Goal: Task Accomplishment & Management: Complete application form

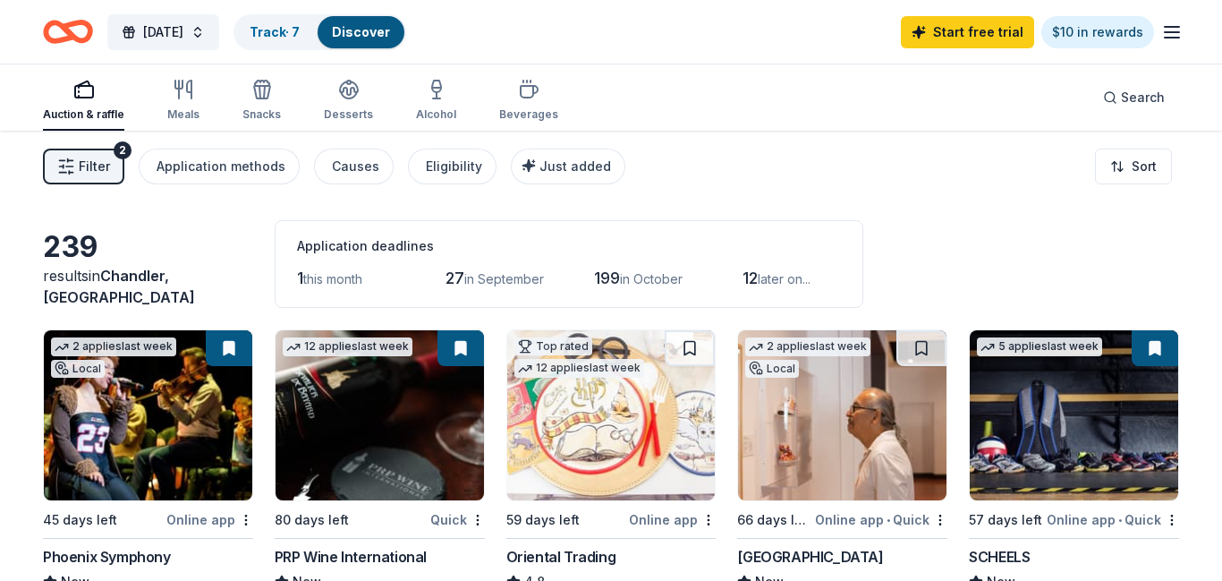
click at [233, 347] on button at bounding box center [229, 348] width 47 height 36
click at [300, 27] on link "Track · 7" at bounding box center [275, 31] width 50 height 15
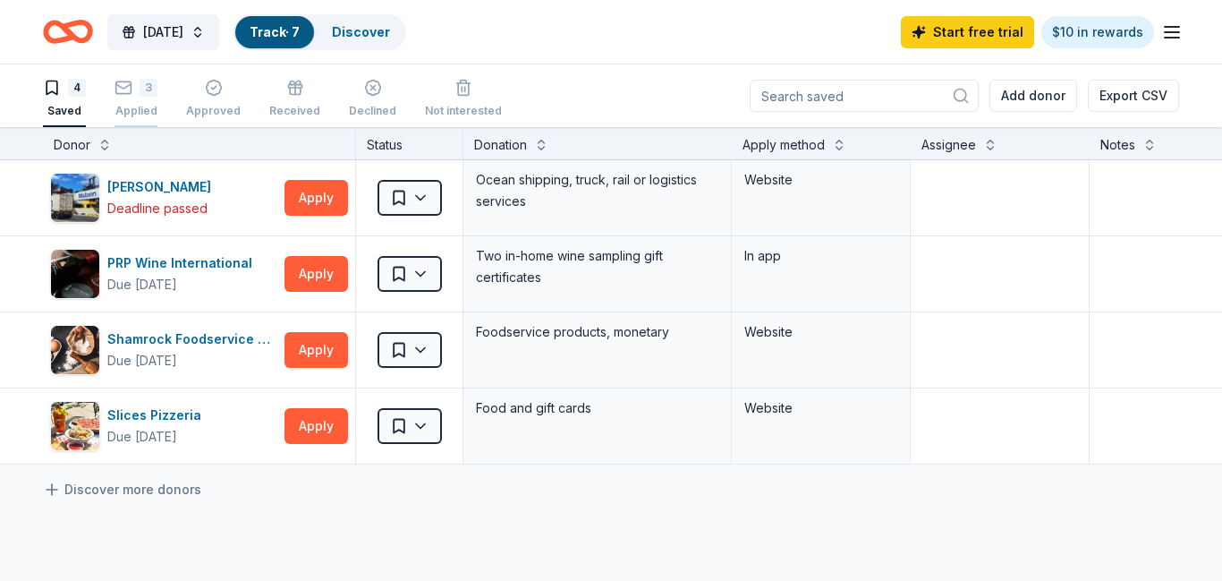
click at [133, 95] on div "3" at bounding box center [136, 88] width 43 height 18
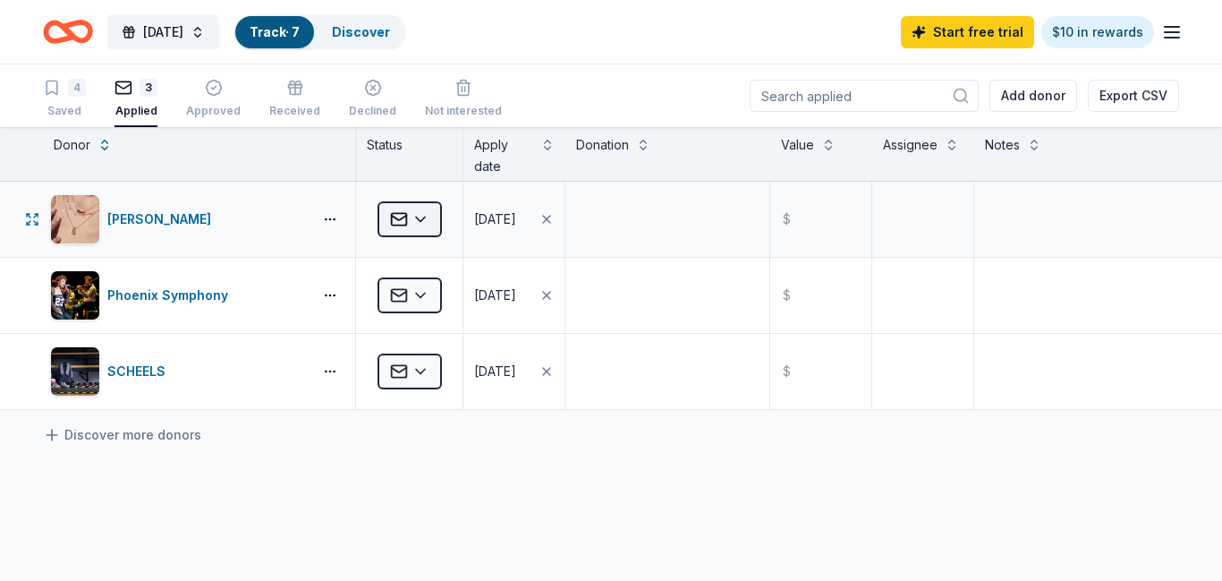
click at [423, 218] on html "Harvest Festival Track · 7 Discover Start free trial $10 in rewards 4 Saved 3 A…" at bounding box center [611, 290] width 1222 height 581
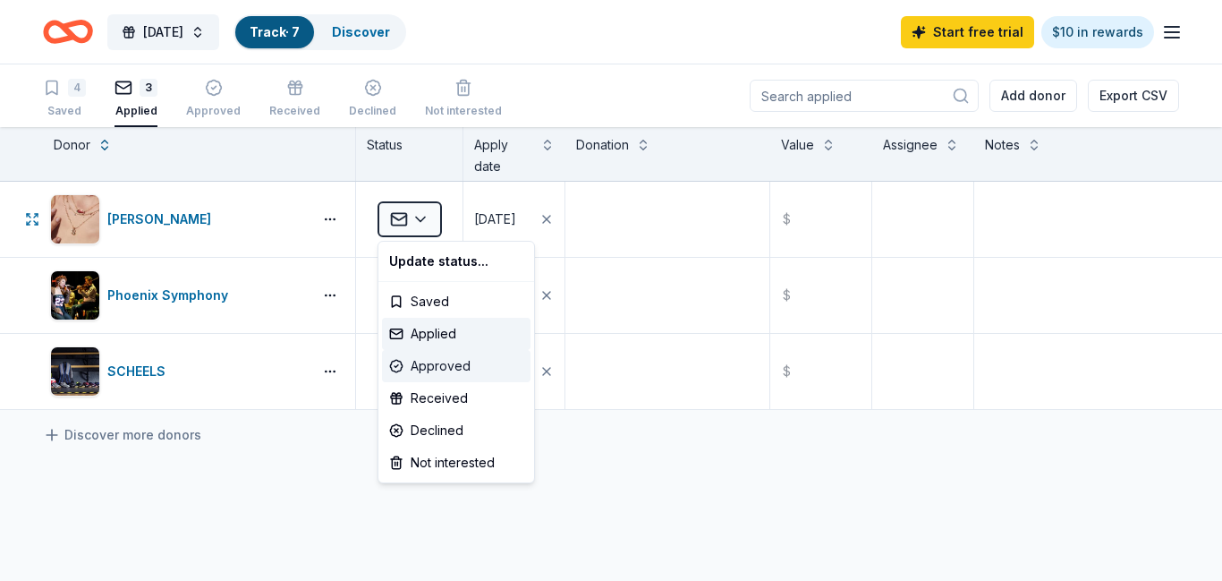
click at [435, 367] on div "Approved" at bounding box center [456, 366] width 149 height 32
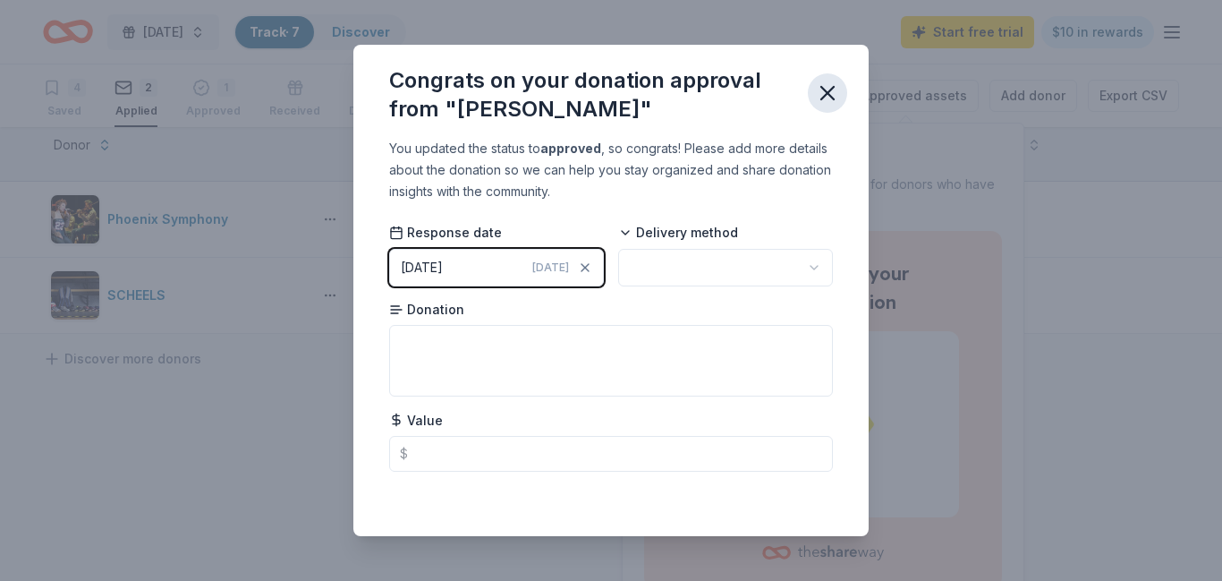
click at [825, 98] on icon "button" at bounding box center [827, 93] width 25 height 25
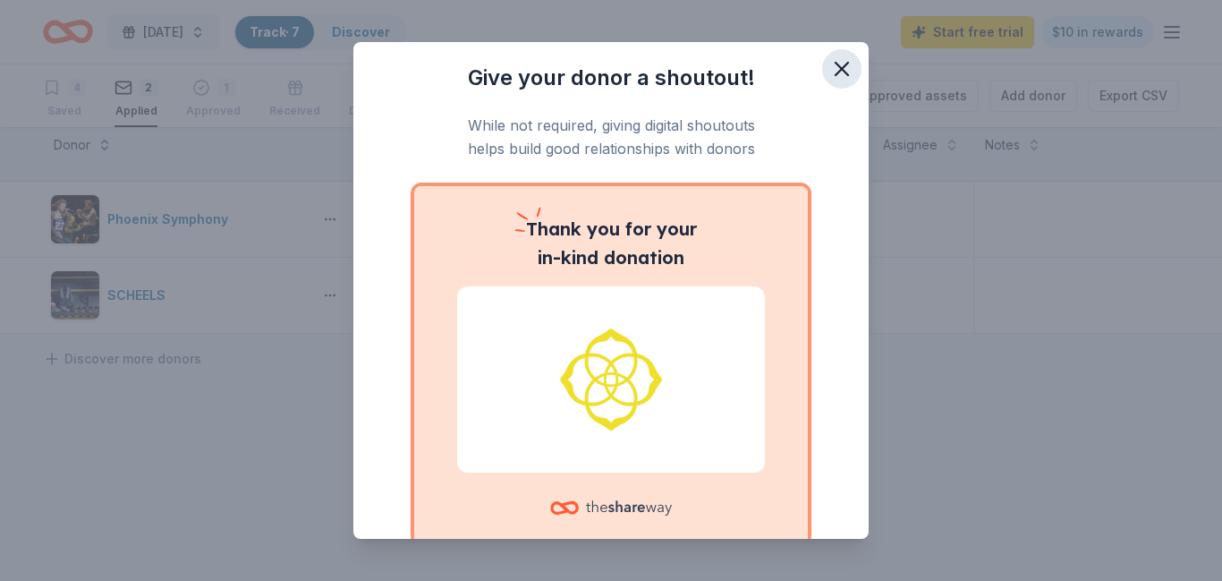
click at [841, 71] on icon "button" at bounding box center [842, 68] width 25 height 25
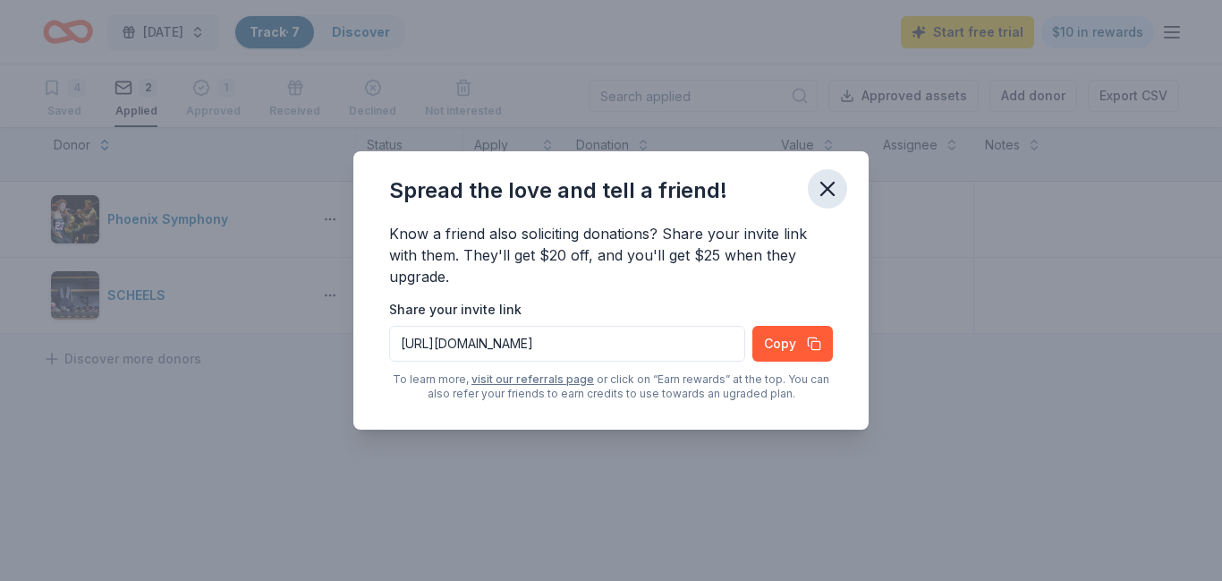
click at [824, 190] on icon "button" at bounding box center [827, 188] width 25 height 25
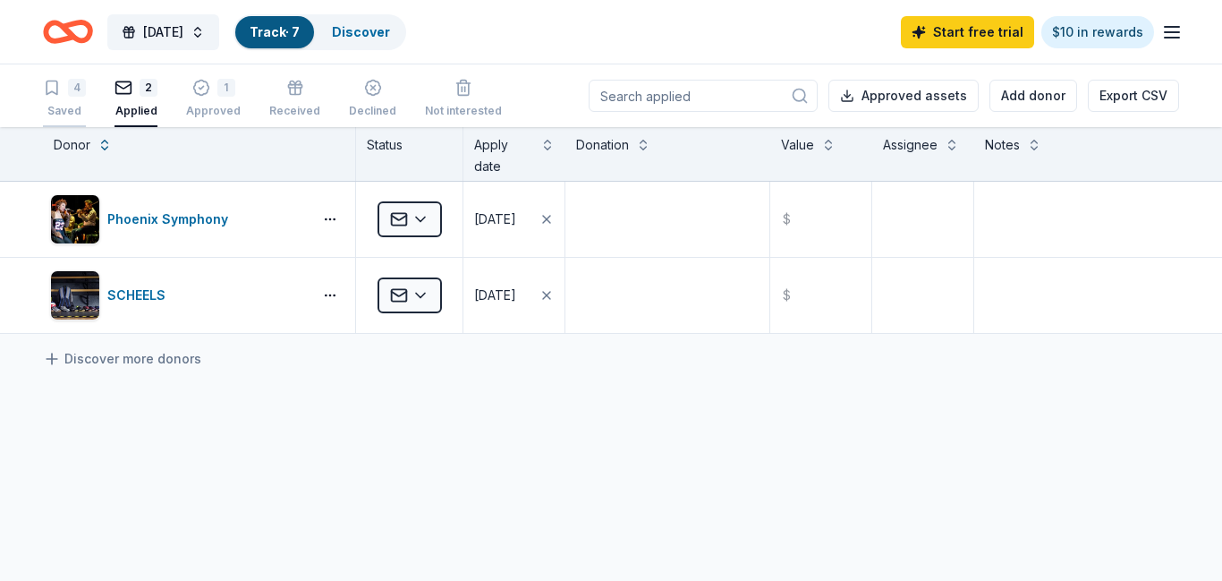
click at [60, 111] on div "Saved" at bounding box center [64, 111] width 43 height 14
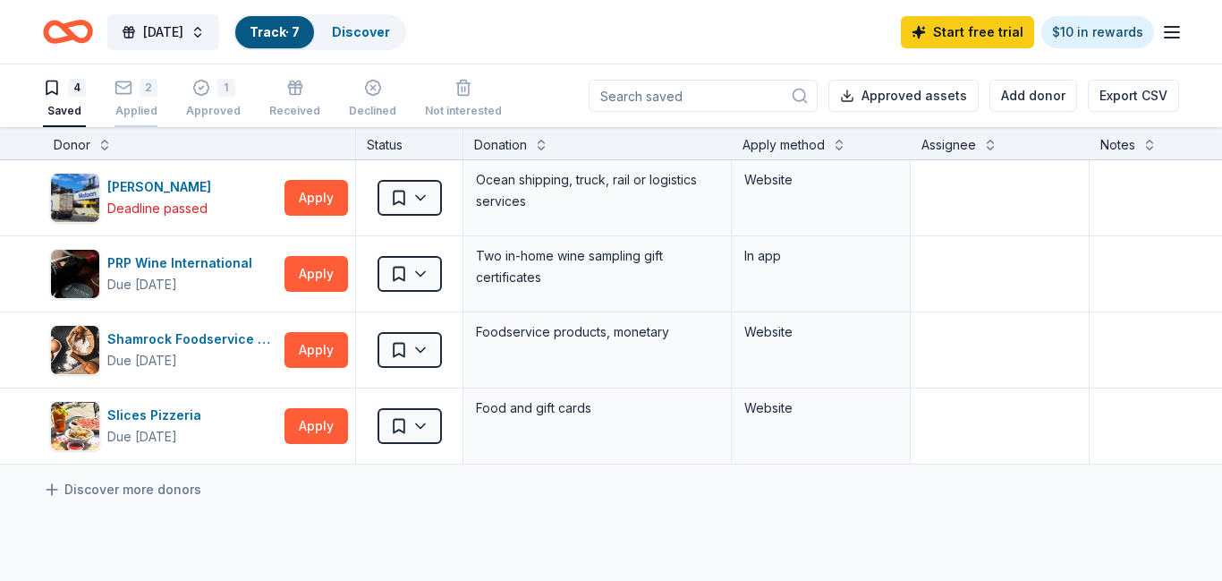
click at [149, 94] on div "2" at bounding box center [149, 88] width 18 height 18
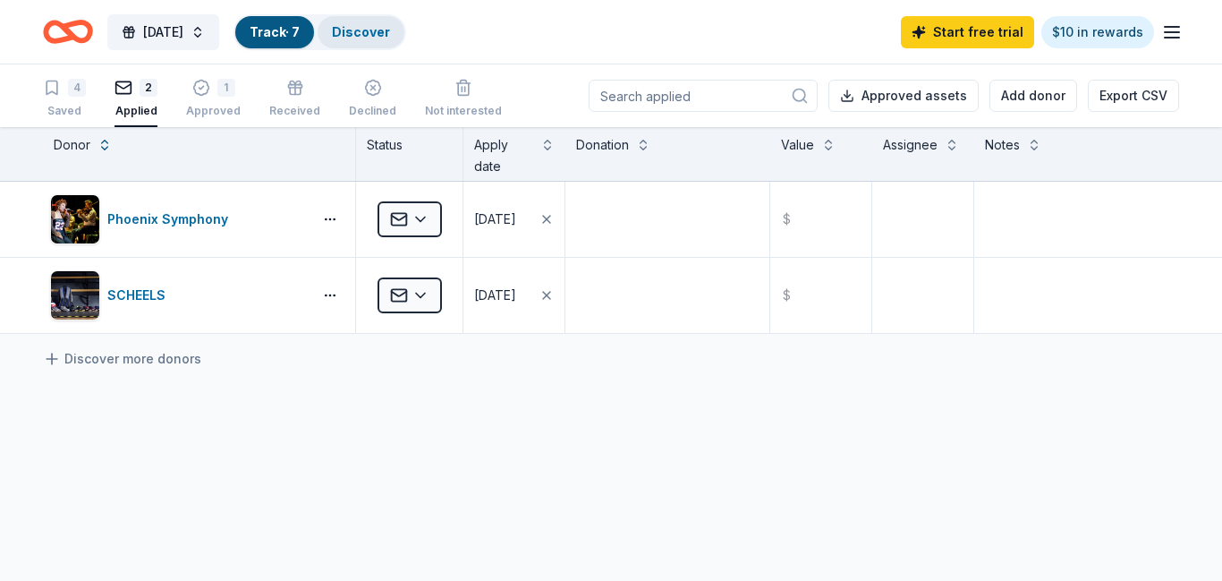
click at [390, 37] on link "Discover" at bounding box center [361, 31] width 58 height 15
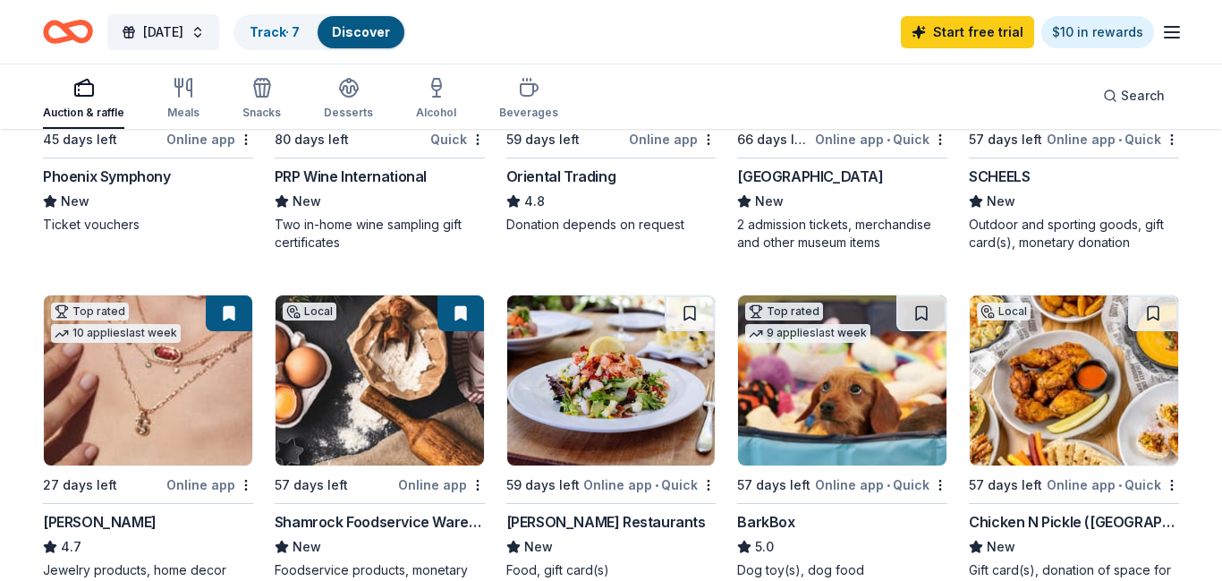
scroll to position [383, 0]
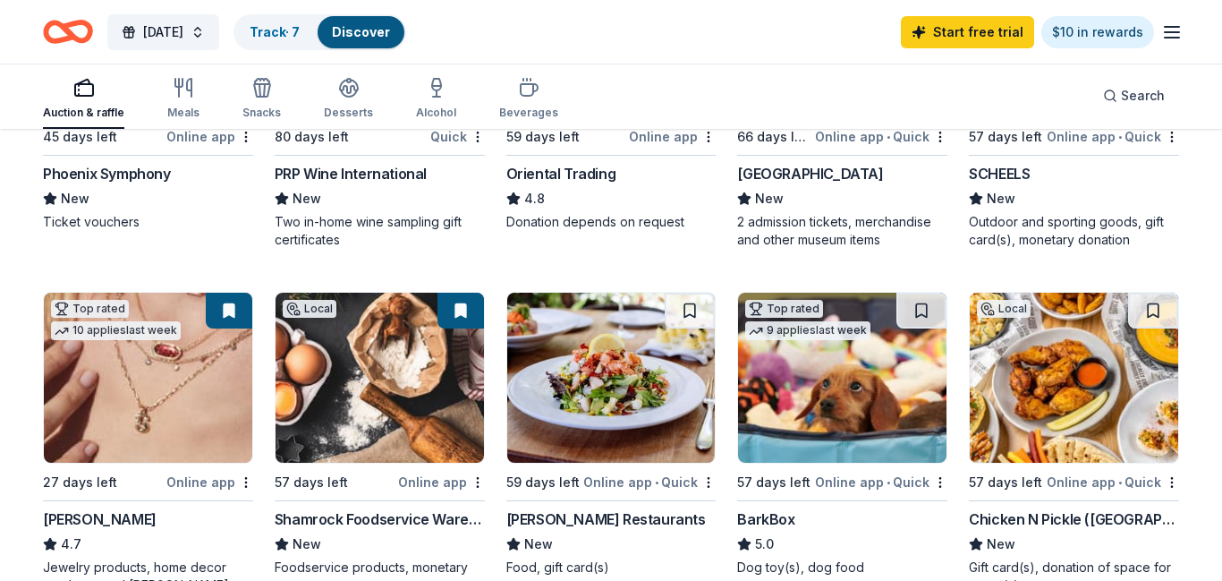
click at [222, 305] on button at bounding box center [229, 311] width 47 height 36
click at [147, 433] on img at bounding box center [148, 378] width 209 height 170
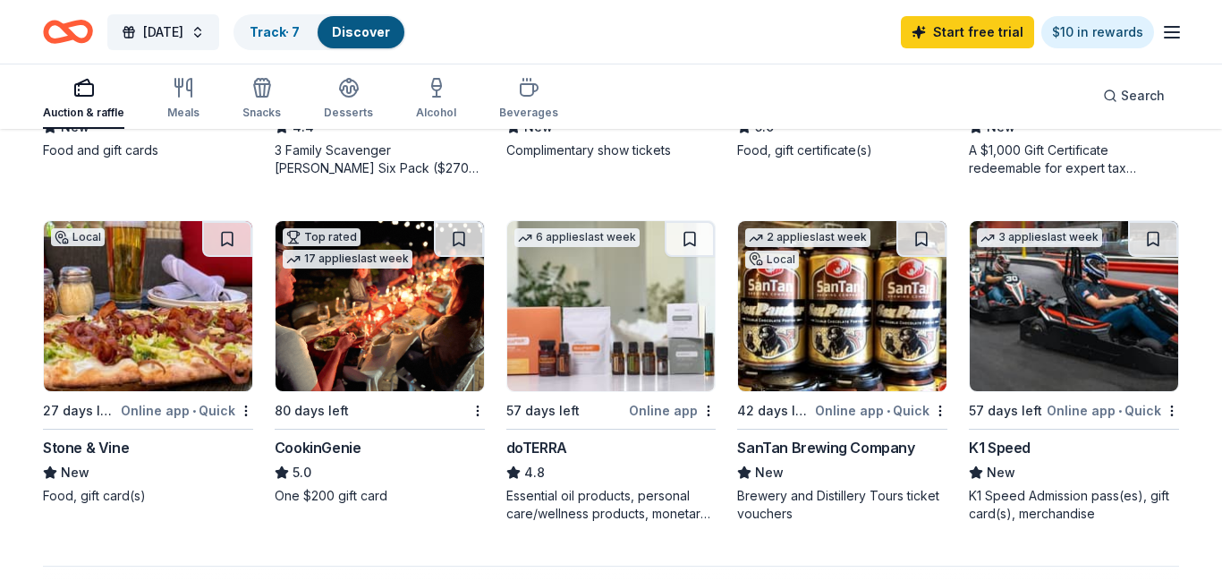
scroll to position [1146, 0]
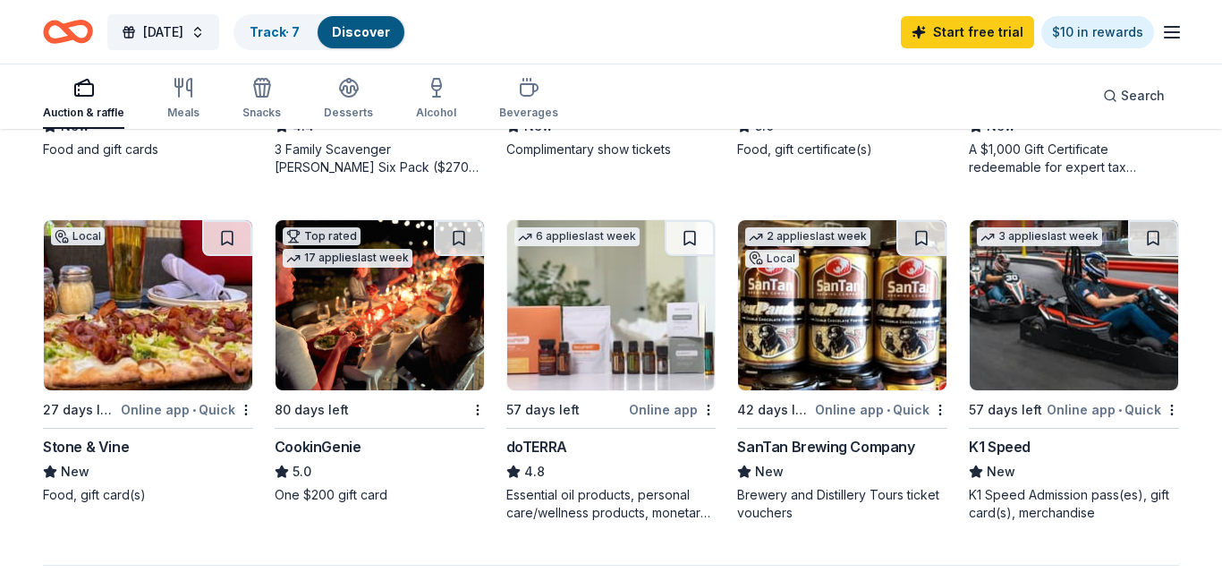
click at [887, 292] on img at bounding box center [842, 305] width 209 height 170
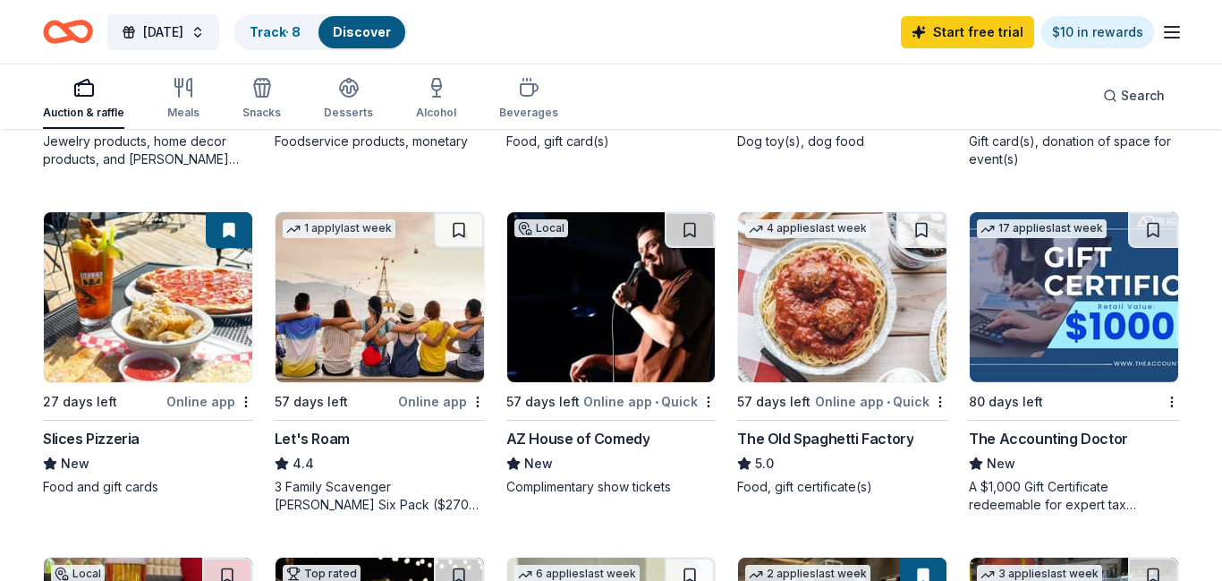
scroll to position [808, 0]
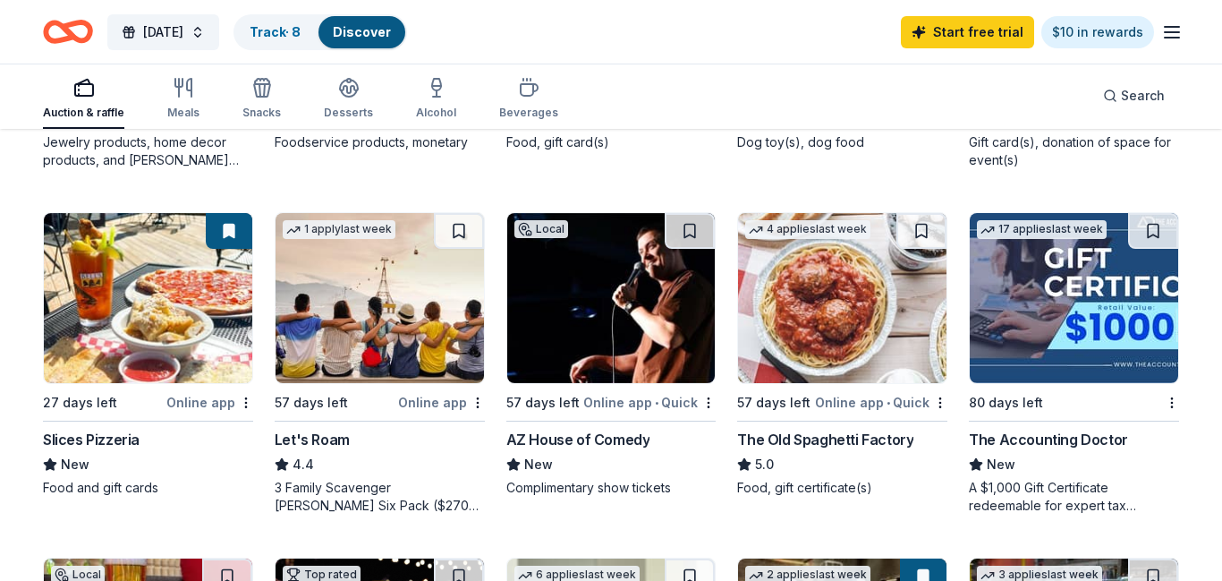
click at [668, 317] on img at bounding box center [611, 298] width 209 height 170
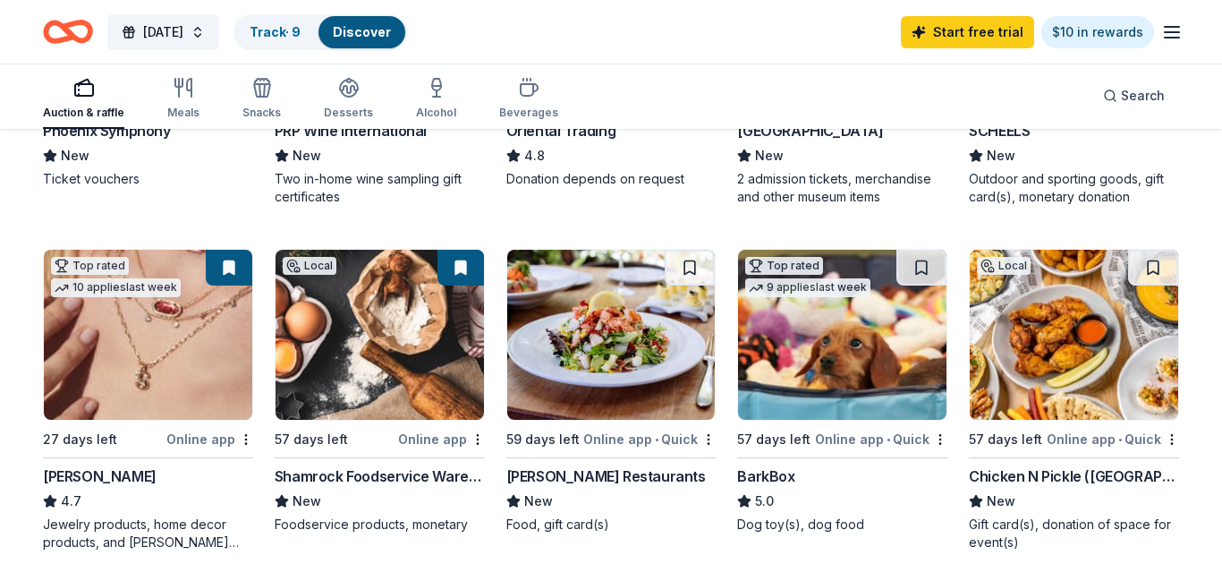
scroll to position [423, 0]
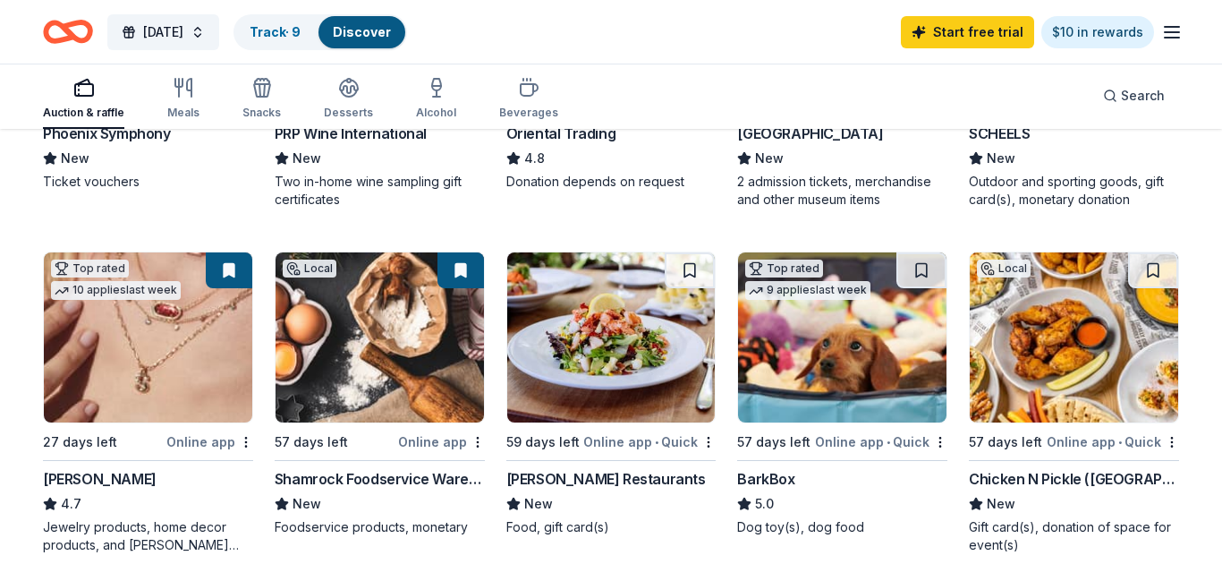
click at [911, 388] on img at bounding box center [842, 337] width 209 height 170
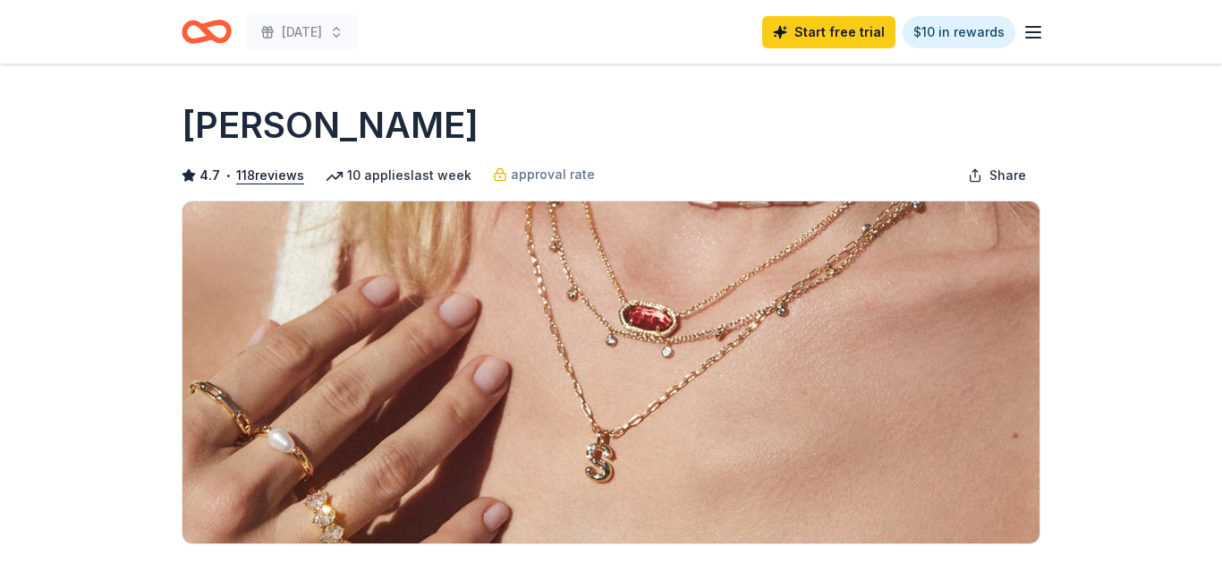
scroll to position [301, 0]
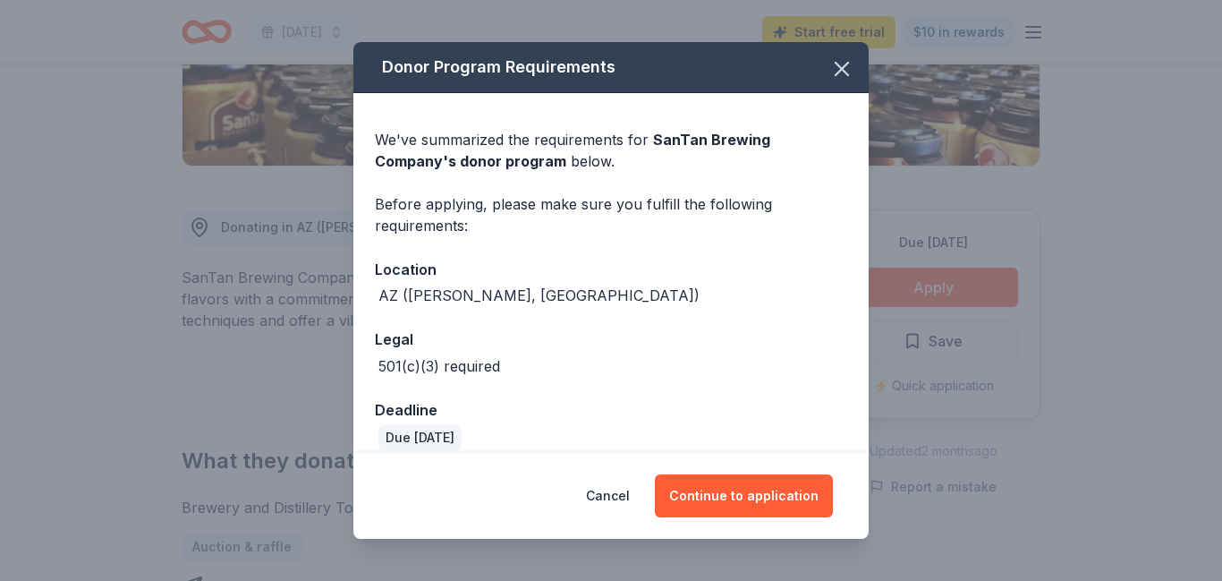
scroll to position [19, 0]
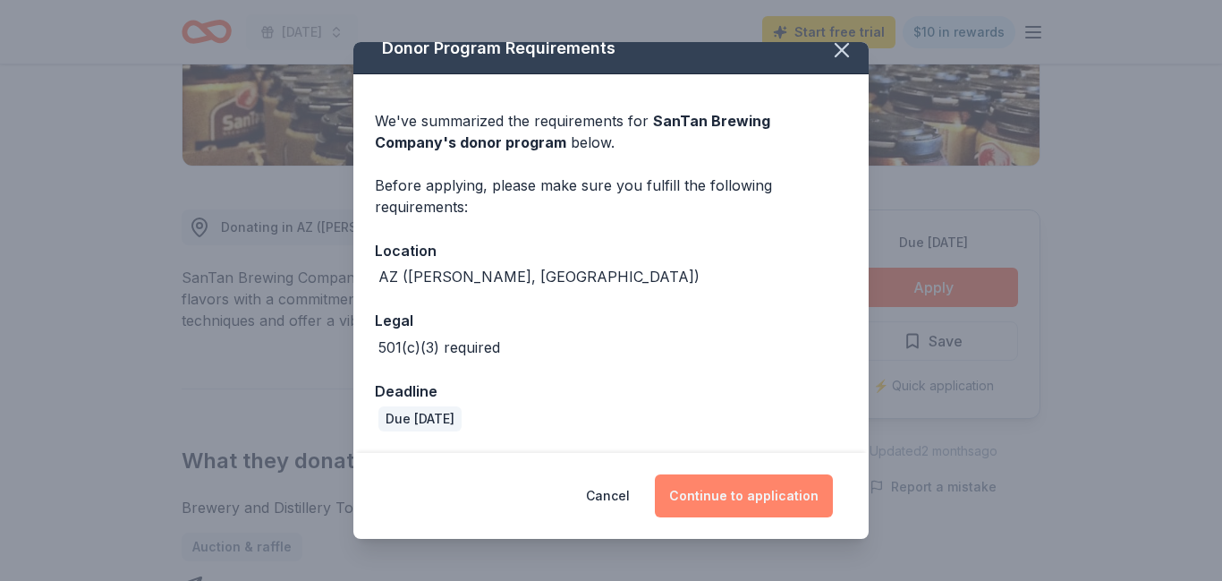
click at [798, 497] on button "Continue to application" at bounding box center [744, 495] width 178 height 43
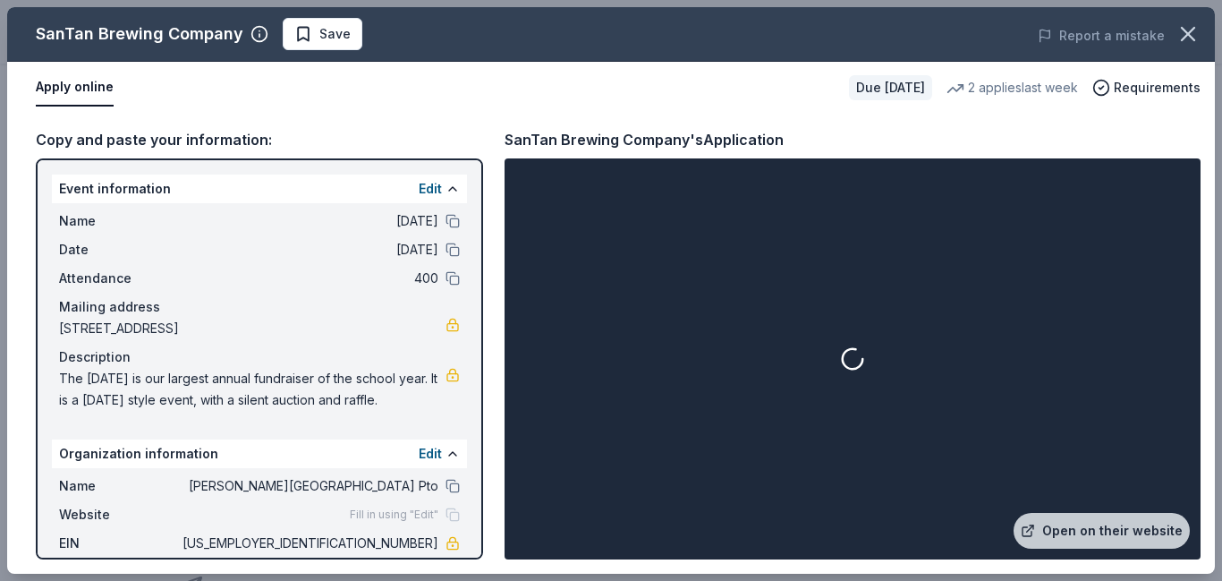
scroll to position [111, 0]
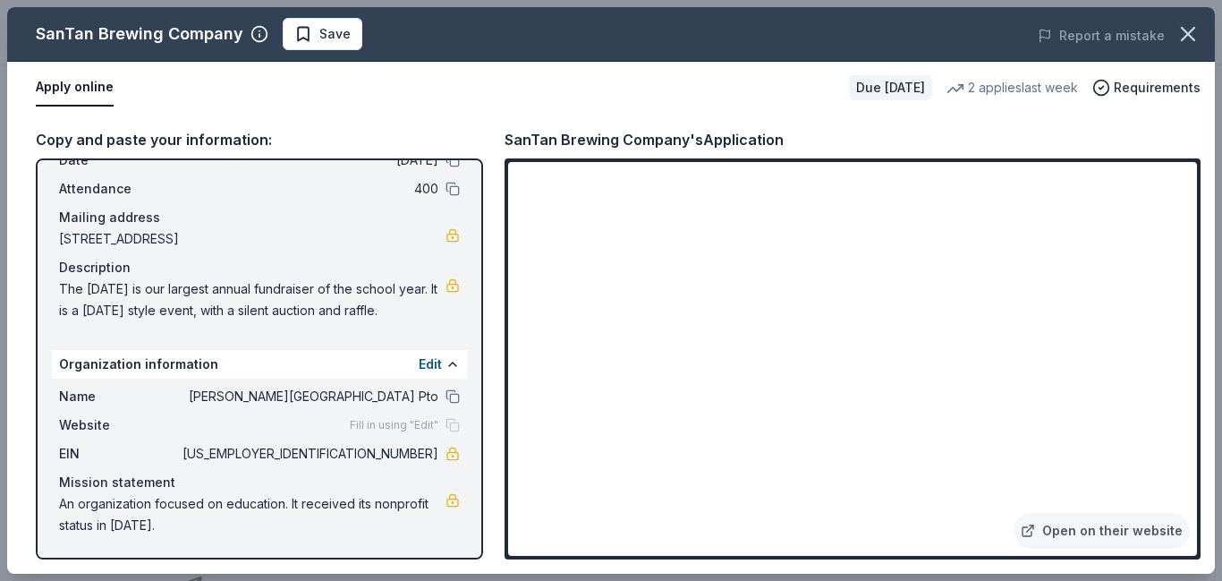
drag, startPoint x: 371, startPoint y: 454, endPoint x: 439, endPoint y: 452, distance: 68.0
click at [439, 452] on div "EIN 93-1875914" at bounding box center [259, 453] width 401 height 21
click at [1077, 531] on link "Open on their website" at bounding box center [1102, 531] width 176 height 36
click at [333, 26] on span "Save" at bounding box center [334, 33] width 31 height 21
click at [322, 39] on button "Saved" at bounding box center [338, 34] width 111 height 32
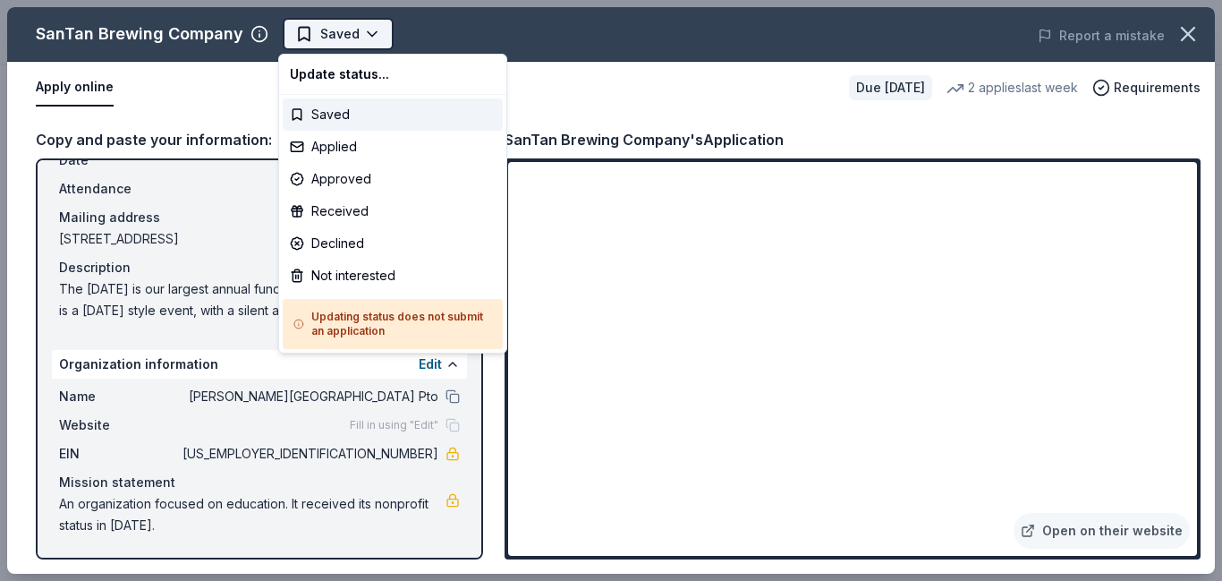
scroll to position [0, 0]
click at [335, 142] on div "Applied" at bounding box center [393, 147] width 220 height 32
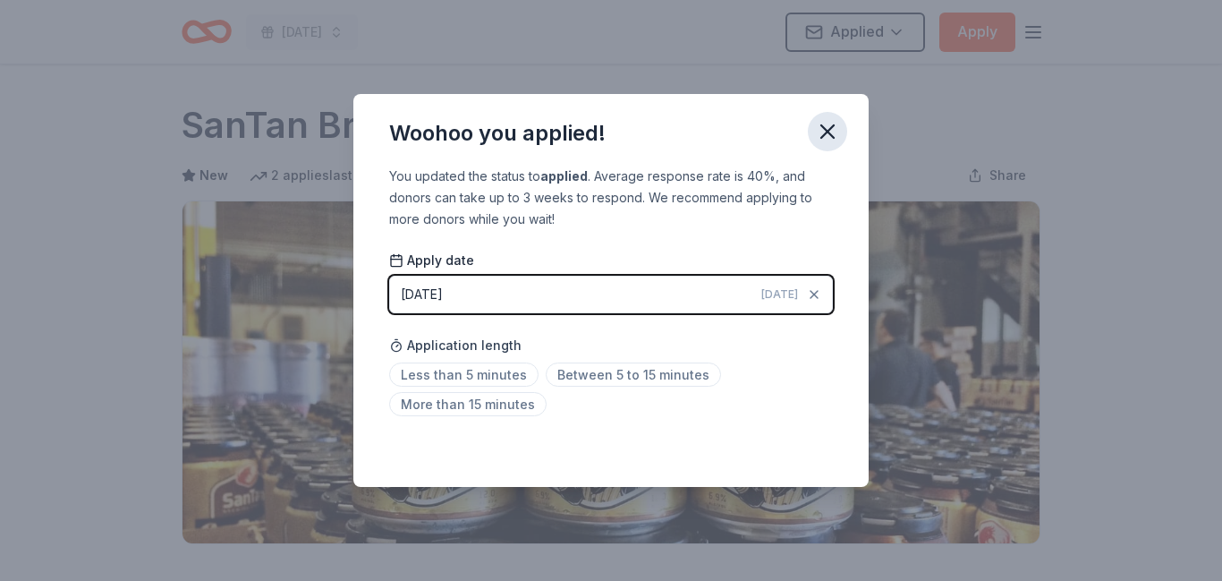
click at [831, 132] on icon "button" at bounding box center [827, 131] width 25 height 25
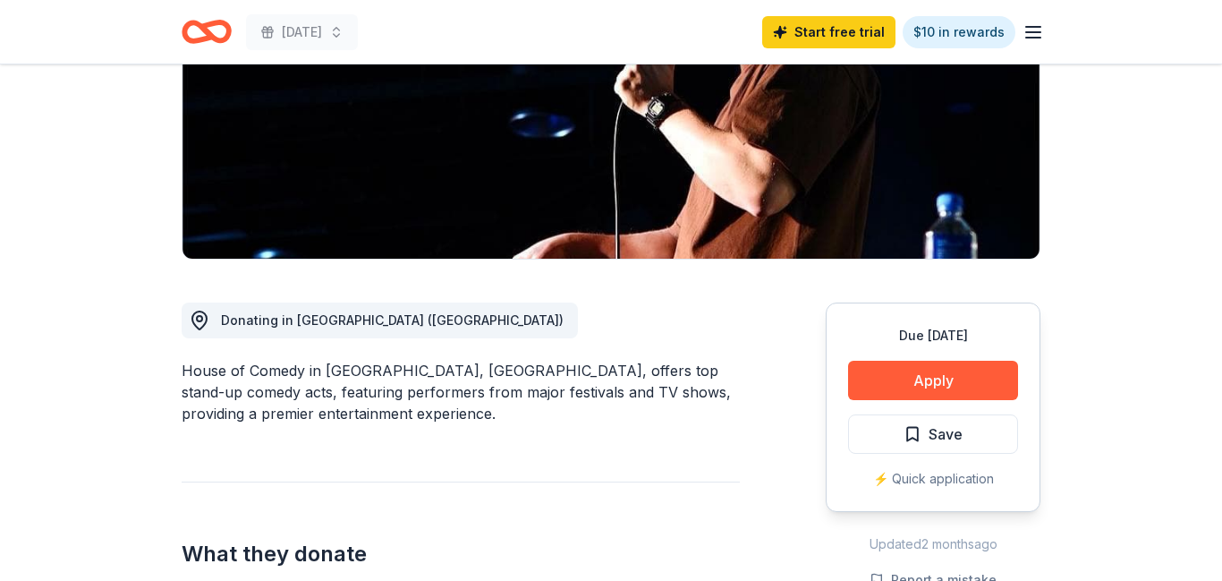
scroll to position [286, 0]
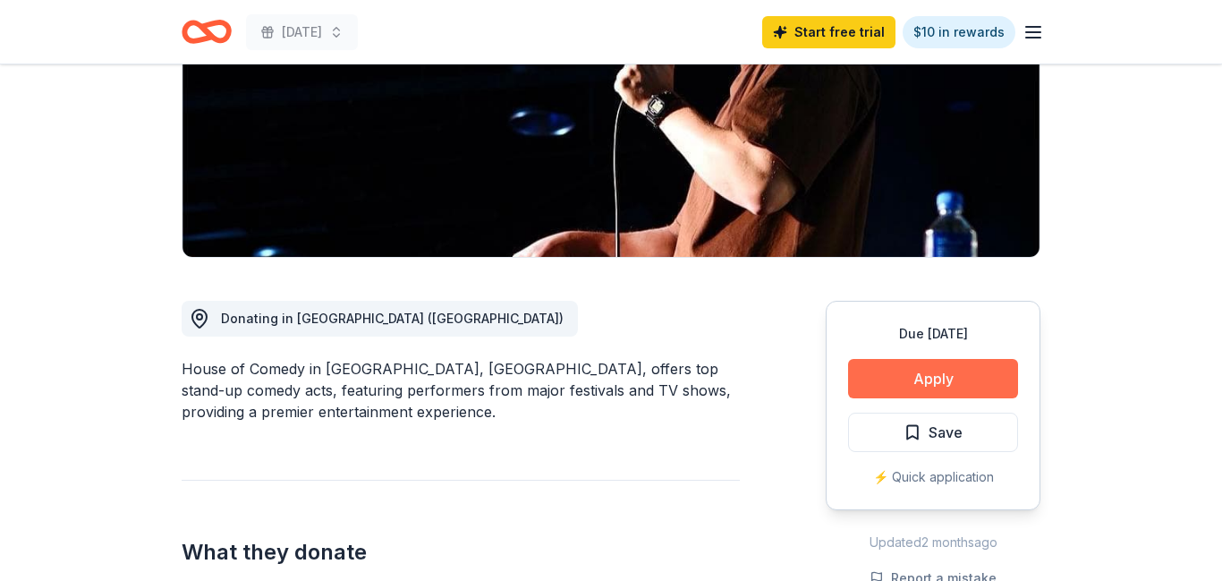
click at [934, 375] on button "Apply" at bounding box center [933, 378] width 170 height 39
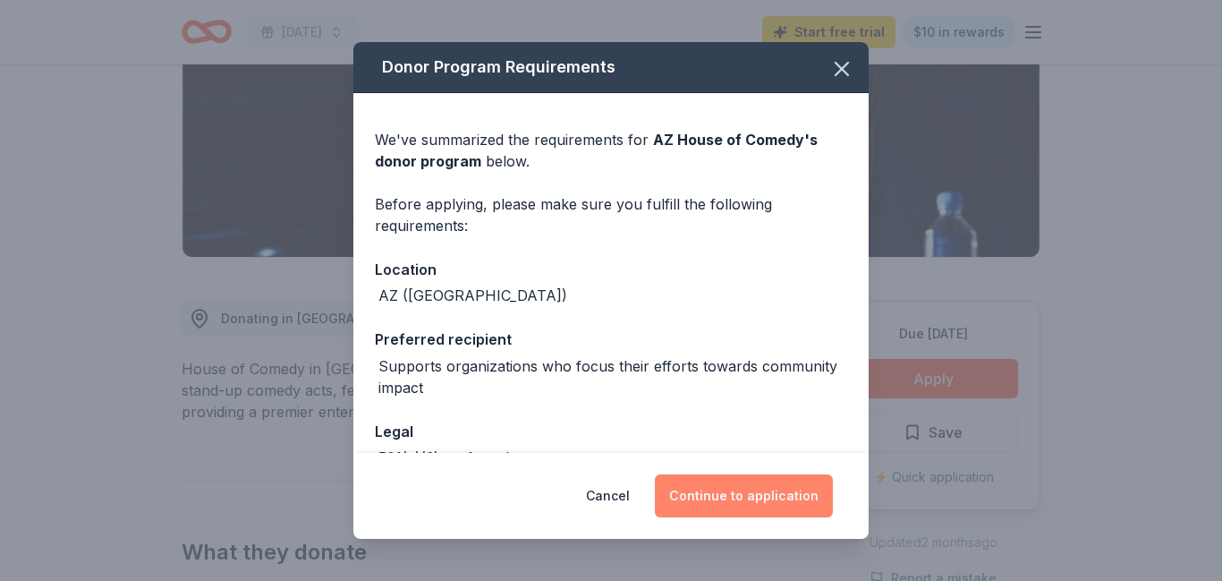
click at [756, 501] on button "Continue to application" at bounding box center [744, 495] width 178 height 43
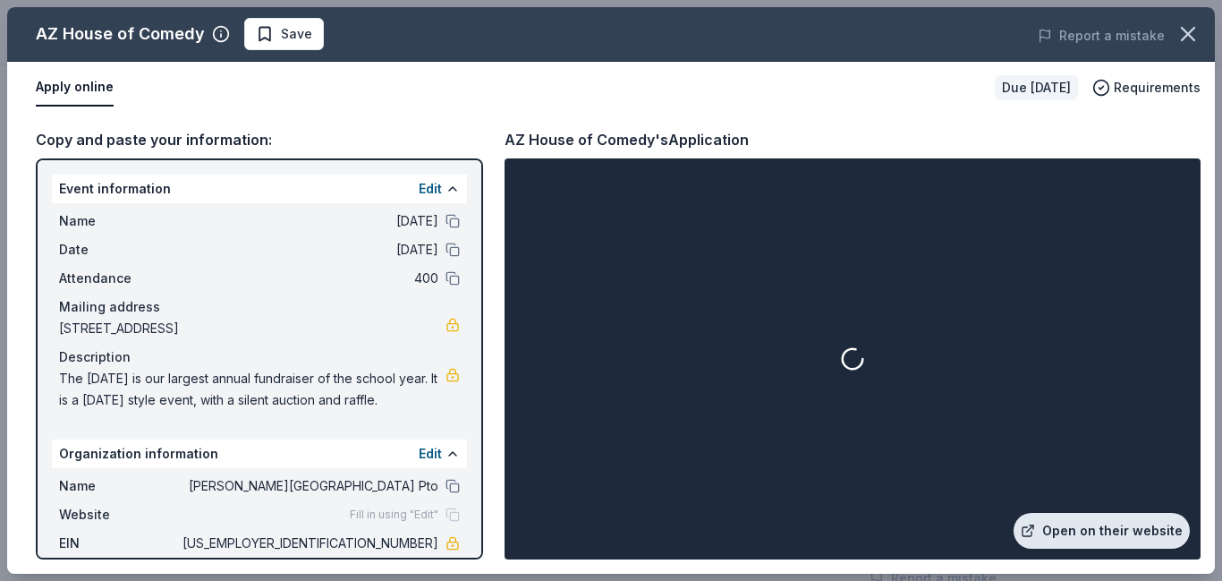
click at [1125, 530] on link "Open on their website" at bounding box center [1102, 531] width 176 height 36
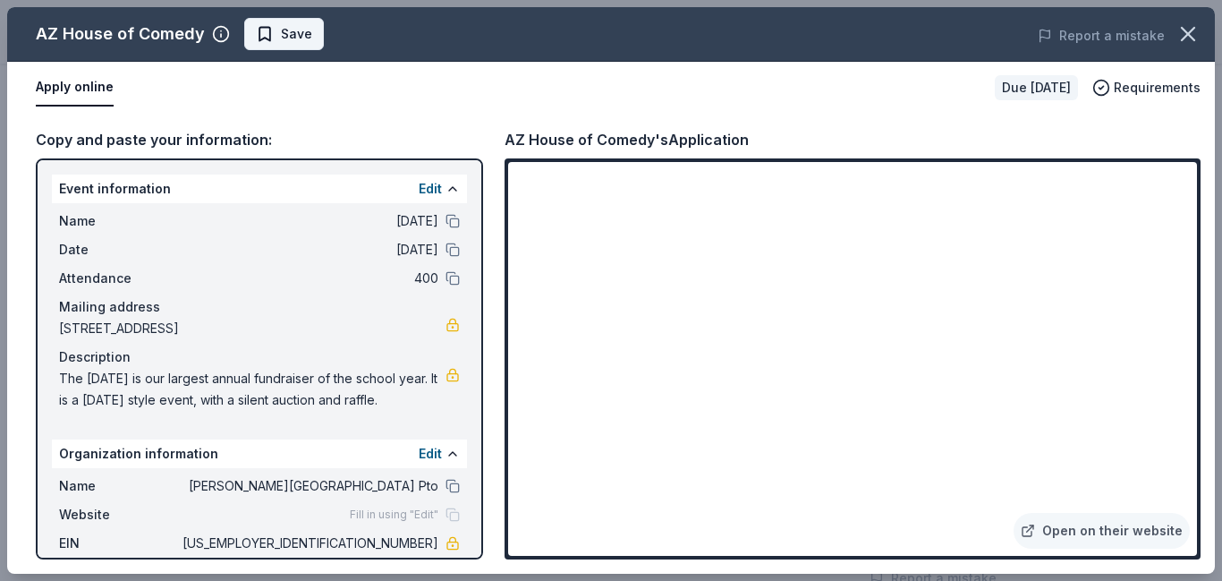
click at [286, 36] on span "Save" at bounding box center [296, 33] width 31 height 21
click at [286, 36] on body "Harvest Festival Start free trial $10 in rewards Due in 57 days Share AZ House …" at bounding box center [611, 4] width 1222 height 581
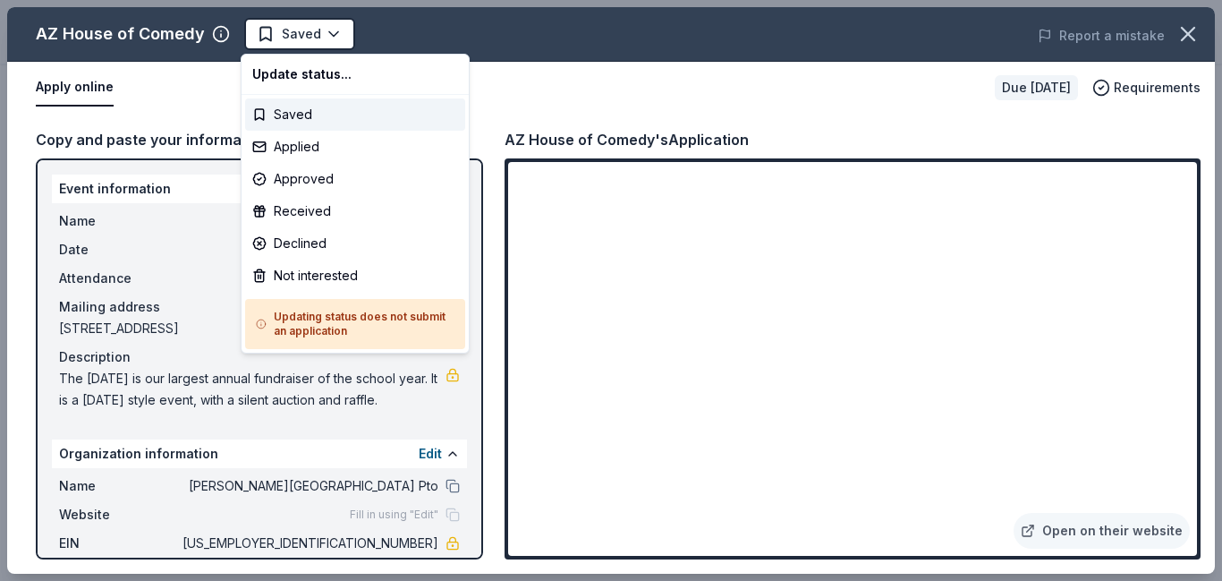
scroll to position [0, 0]
click at [286, 141] on div "Applied" at bounding box center [355, 147] width 220 height 32
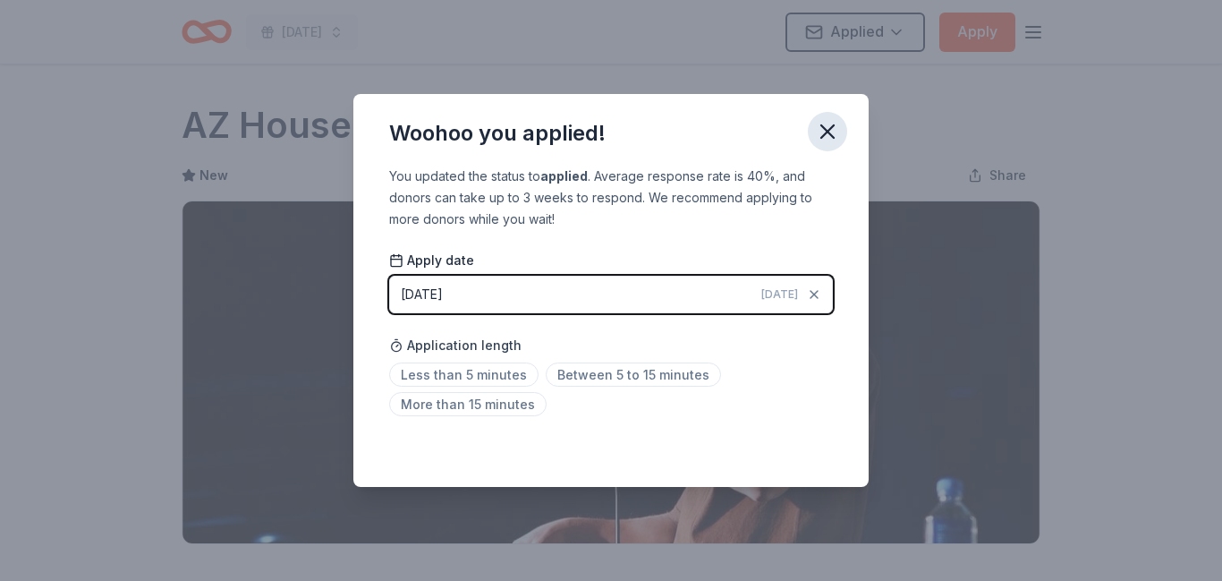
click at [828, 134] on icon "button" at bounding box center [827, 131] width 25 height 25
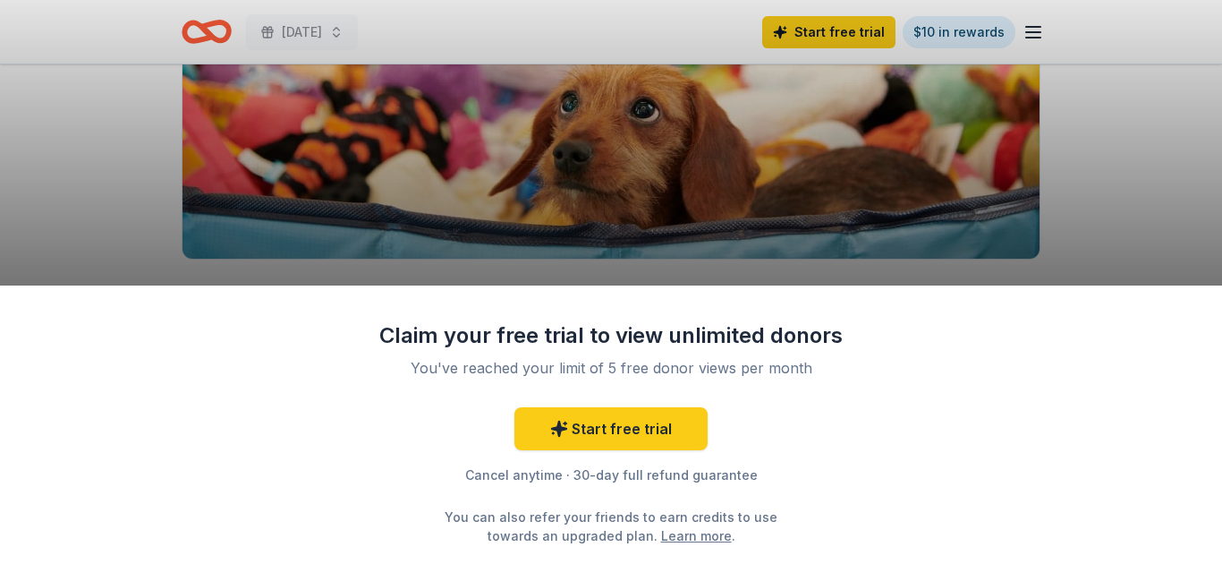
scroll to position [285, 0]
click at [1179, 167] on div "Claim your free trial to view unlimited donors You've reached your limit of 5 f…" at bounding box center [611, 290] width 1222 height 581
click at [646, 438] on link "Start free trial" at bounding box center [611, 428] width 193 height 43
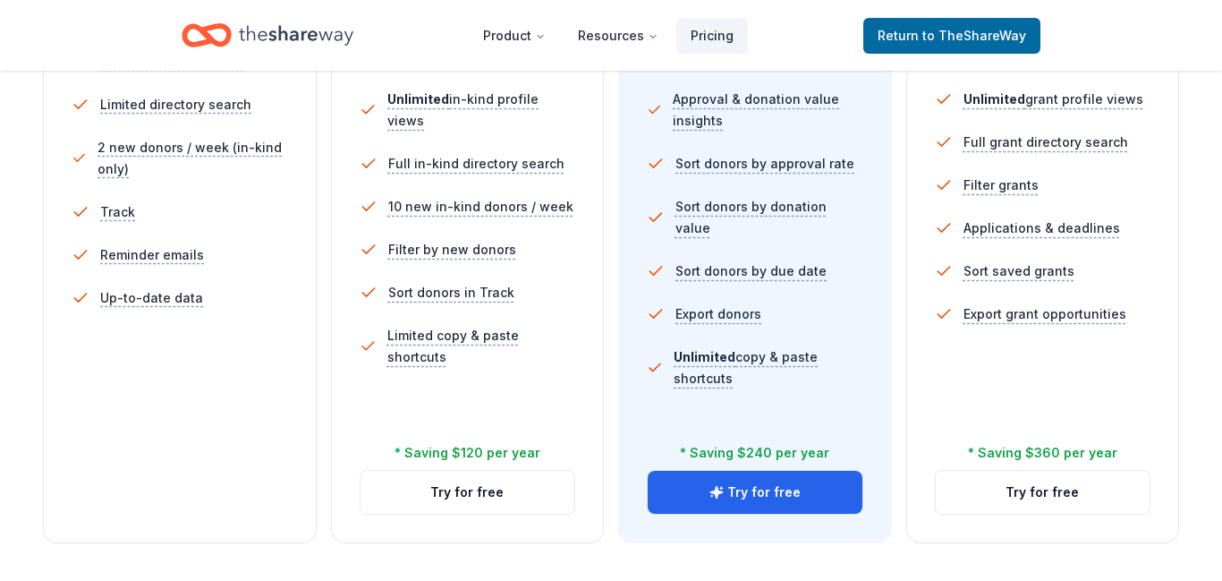
scroll to position [581, 0]
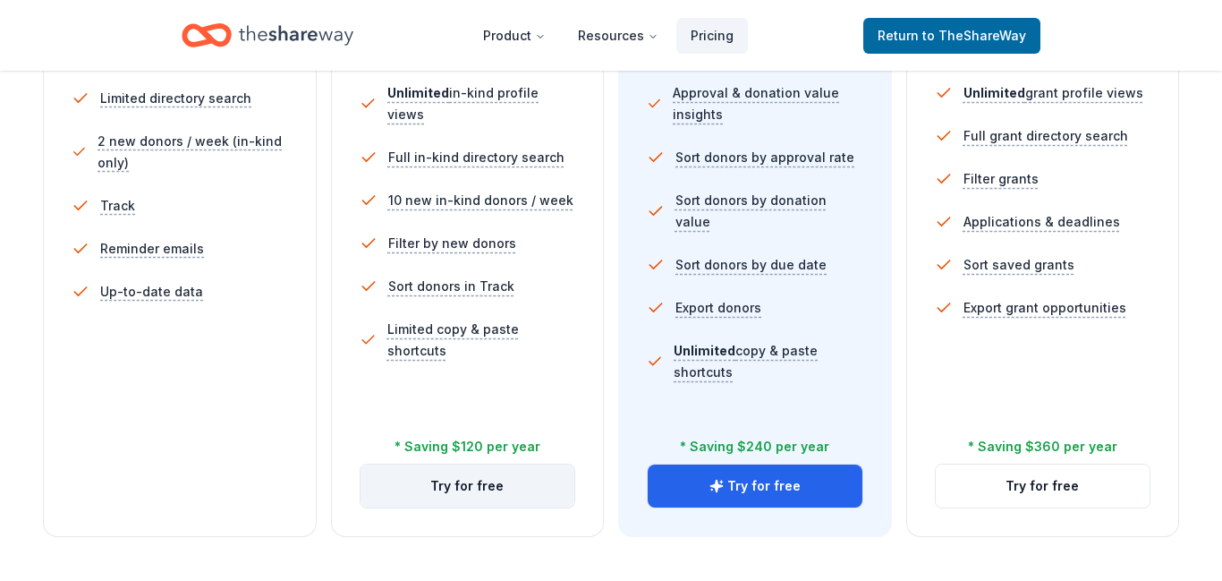
click at [478, 481] on button "Try for free" at bounding box center [468, 485] width 215 height 43
